Goal: Information Seeking & Learning: Find contact information

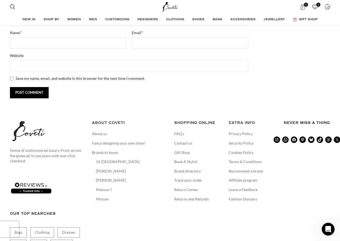
scroll to position [2543, 0]
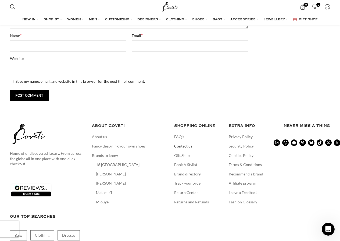
click at [187, 143] on link "Contact us" at bounding box center [183, 145] width 19 height 5
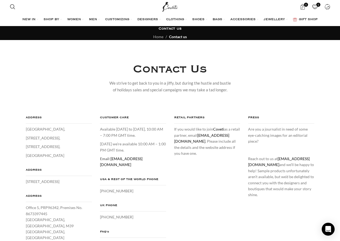
click at [140, 158] on p "Email : [EMAIL_ADDRESS][DOMAIN_NAME]" at bounding box center [133, 162] width 66 height 12
drag, startPoint x: 140, startPoint y: 158, endPoint x: 126, endPoint y: 159, distance: 14.0
click at [126, 159] on p "Email : [EMAIL_ADDRESS][DOMAIN_NAME]" at bounding box center [133, 162] width 66 height 12
click at [118, 168] on div at bounding box center [133, 172] width 66 height 9
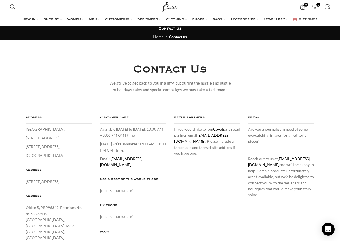
click at [139, 150] on p "[DATE] we’re available 10:00 AM – 1:00 PM GMT time." at bounding box center [133, 147] width 66 height 12
drag, startPoint x: 140, startPoint y: 157, endPoint x: 111, endPoint y: 157, distance: 29.3
click at [111, 157] on p "Email : [EMAIL_ADDRESS][DOMAIN_NAME]" at bounding box center [133, 162] width 66 height 12
copy link "[EMAIL_ADDRESS][DOMAIN_NAME]"
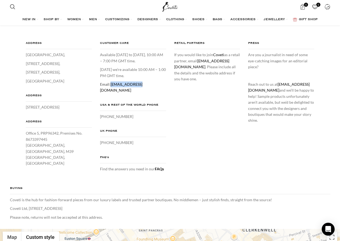
scroll to position [81, 0]
